Goal: Task Accomplishment & Management: Manage account settings

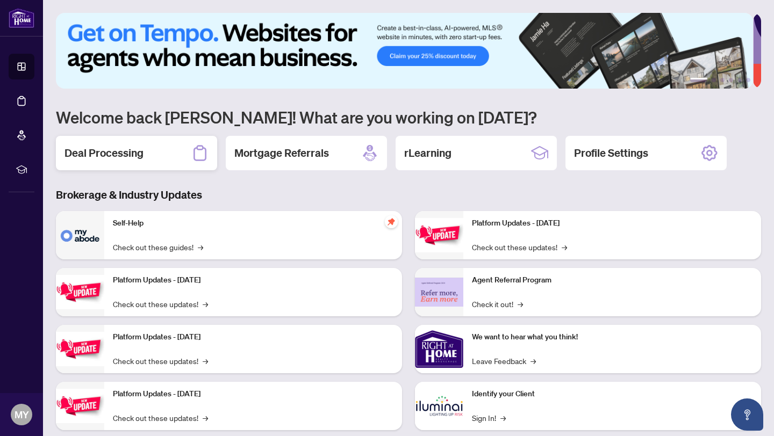
click at [106, 157] on h2 "Deal Processing" at bounding box center [103, 153] width 79 height 15
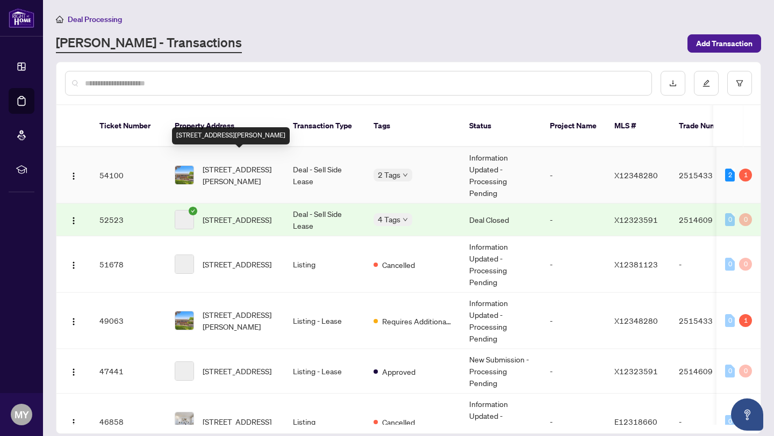
click at [220, 163] on span "[STREET_ADDRESS][PERSON_NAME]" at bounding box center [239, 175] width 73 height 24
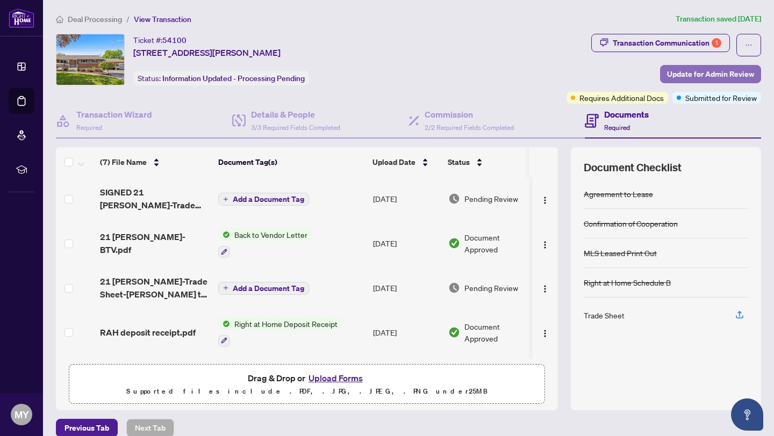
click at [667, 71] on span "Update for Admin Review" at bounding box center [710, 74] width 87 height 17
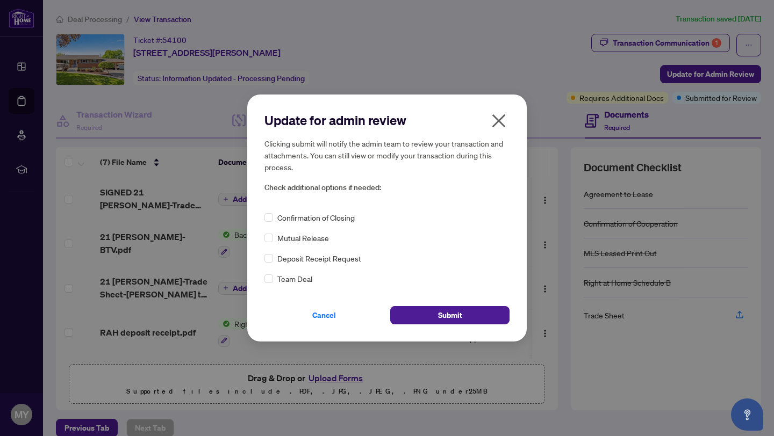
click at [307, 219] on span "Confirmation of Closing" at bounding box center [315, 218] width 77 height 12
click at [458, 313] on span "Submit" at bounding box center [450, 315] width 24 height 17
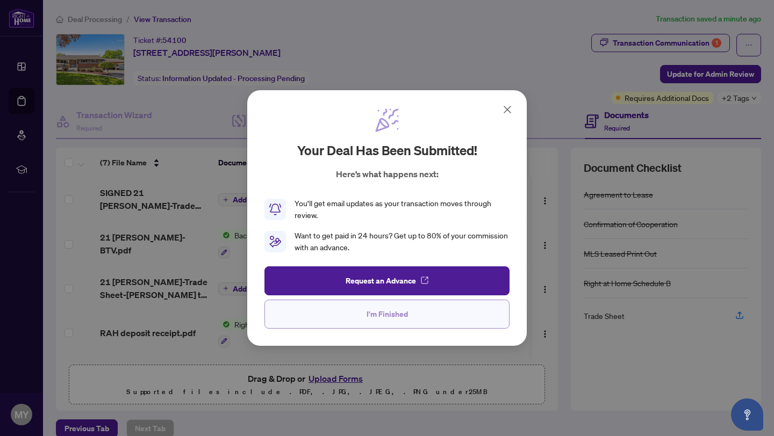
click at [421, 311] on button "I'm Finished" at bounding box center [386, 314] width 245 height 29
